Goal: Task Accomplishment & Management: Manage account settings

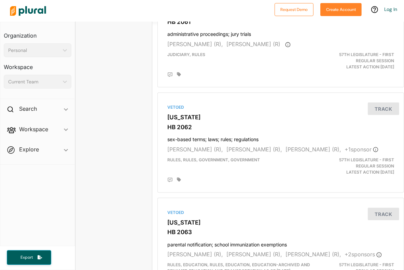
scroll to position [721, 0]
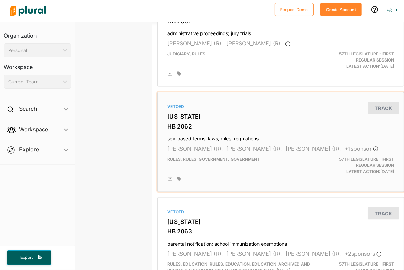
click at [332, 130] on h3 "HB 2062" at bounding box center [280, 126] width 227 height 7
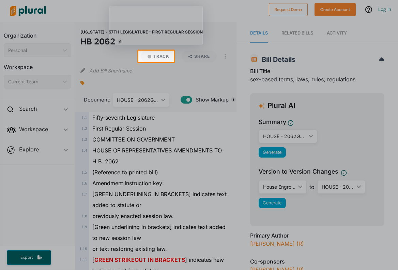
click at [164, 56] on button "Track" at bounding box center [158, 56] width 35 height 12
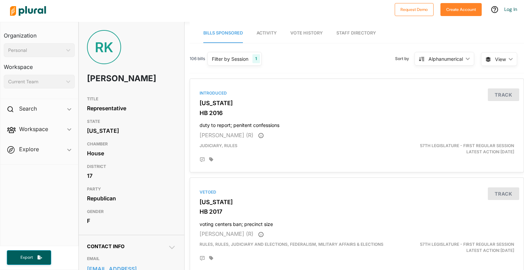
click at [77, 63] on div "Organization Personal ic_keyboard_arrow_down Personal Workspace Current Team ic…" at bounding box center [39, 60] width 78 height 77
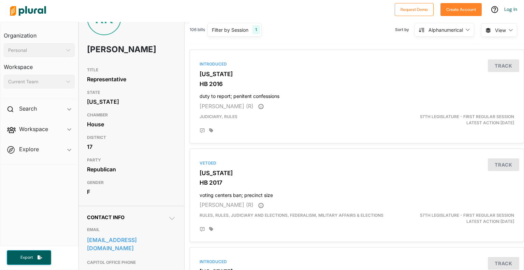
scroll to position [29, 0]
